Goal: Transaction & Acquisition: Purchase product/service

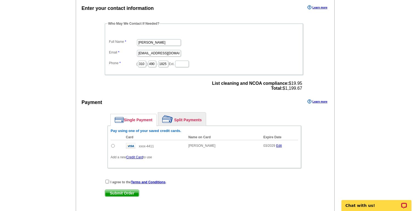
scroll to position [174, 0]
click at [109, 145] on div "Pay using one of your saved credit cards. Card Name on Card Expire Date Amount …" at bounding box center [203, 146] width 193 height 43
click at [113, 147] on input "radio" at bounding box center [113, 145] width 4 height 4
radio input "true"
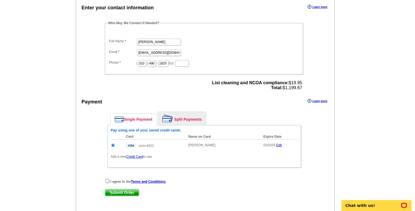
click at [106, 180] on input "checkbox" at bounding box center [107, 181] width 4 height 4
checkbox input "true"
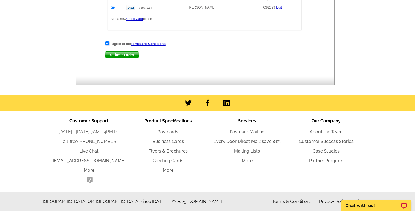
scroll to position [312, 0]
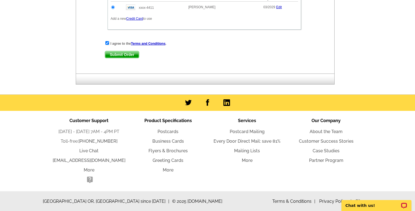
click at [120, 54] on span "Submit Order" at bounding box center [122, 54] width 34 height 7
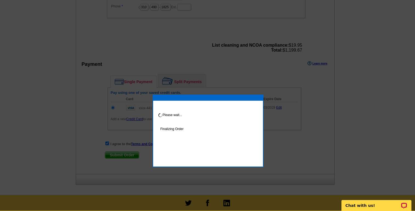
scroll to position [239, 0]
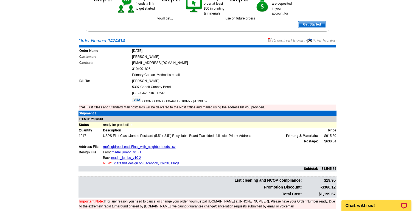
scroll to position [82, 0]
